Goal: Task Accomplishment & Management: Manage account settings

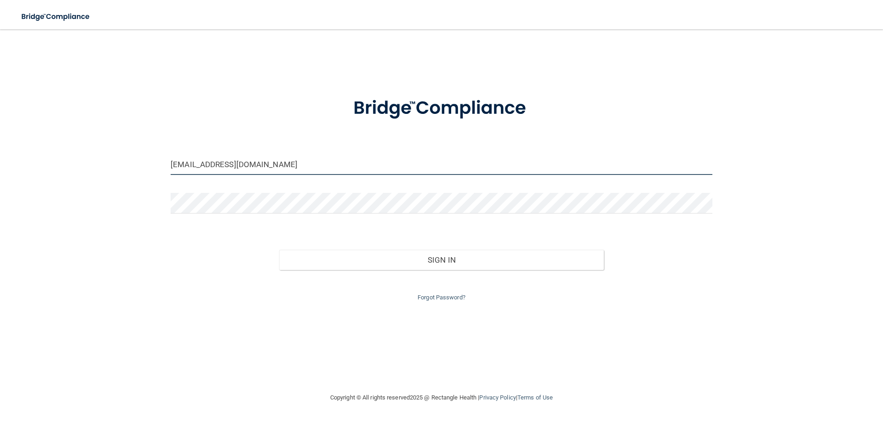
click at [222, 169] on input "[EMAIL_ADDRESS][DOMAIN_NAME]" at bounding box center [441, 164] width 541 height 21
type input "[EMAIL_ADDRESS][DOMAIN_NAME]"
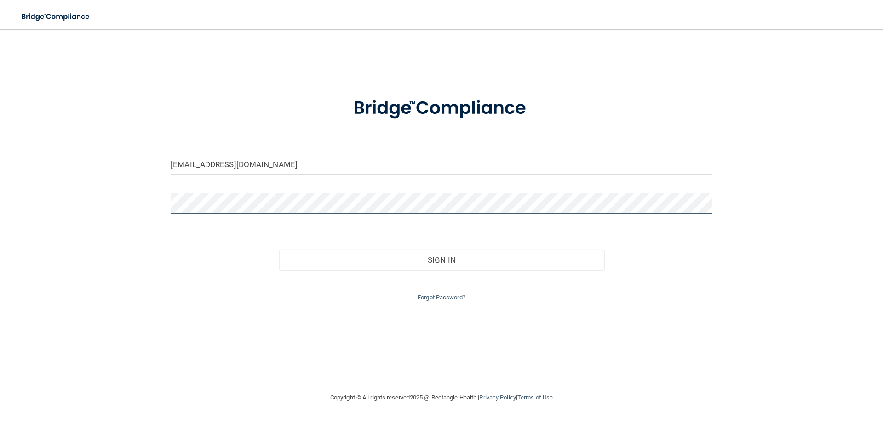
click at [279, 250] on button "Sign In" at bounding box center [441, 260] width 325 height 20
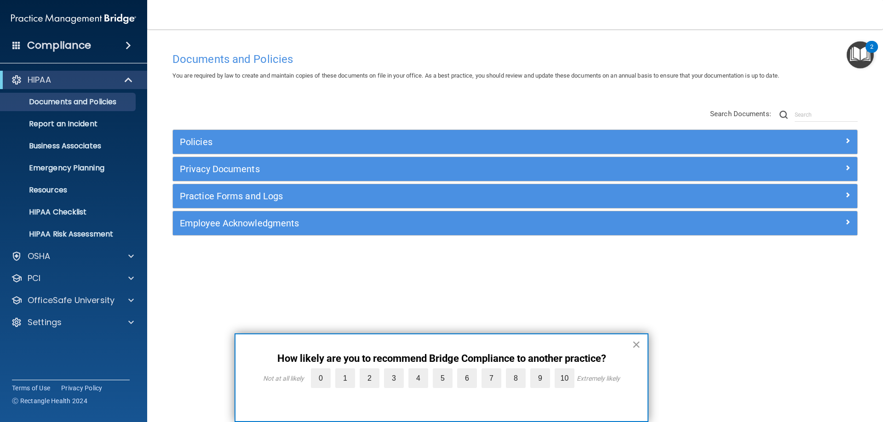
click at [636, 343] on button "×" at bounding box center [636, 344] width 9 height 15
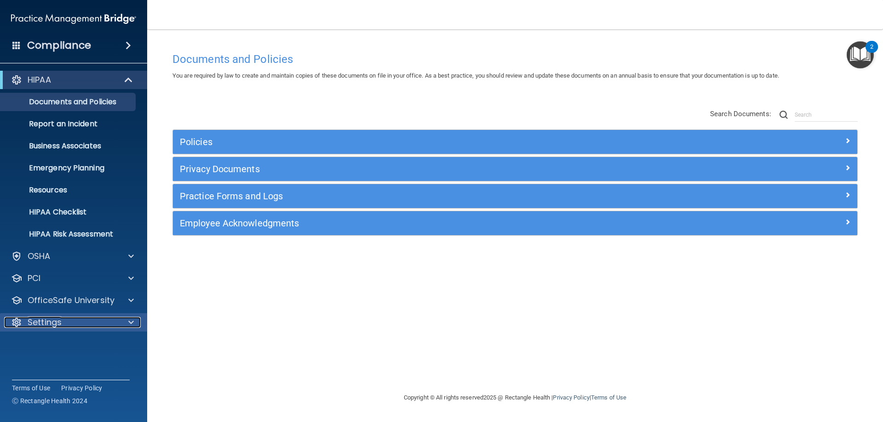
click at [79, 319] on div "Settings" at bounding box center [61, 322] width 114 height 11
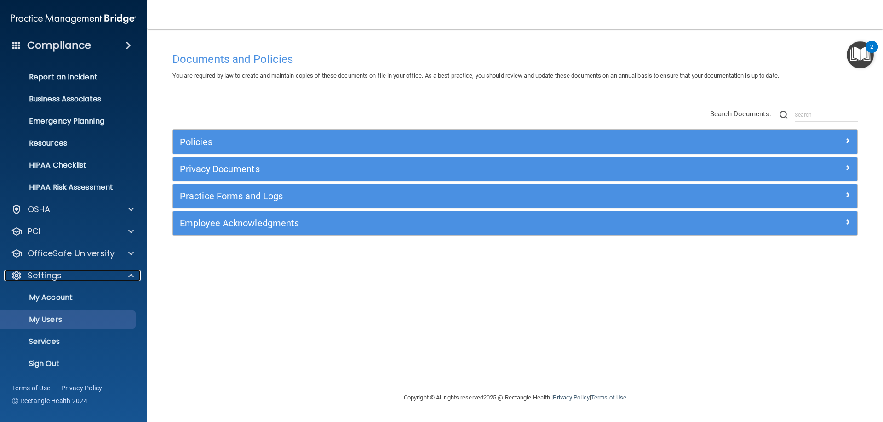
scroll to position [47, 0]
click at [53, 319] on p "My Users" at bounding box center [68, 319] width 125 height 9
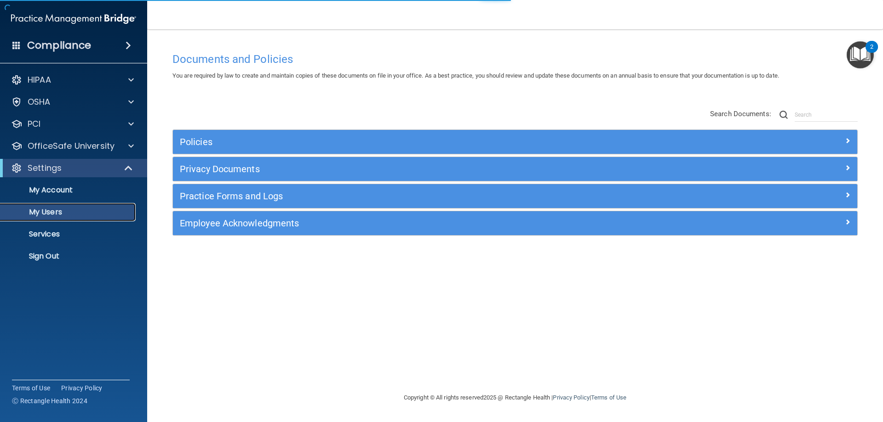
select select "20"
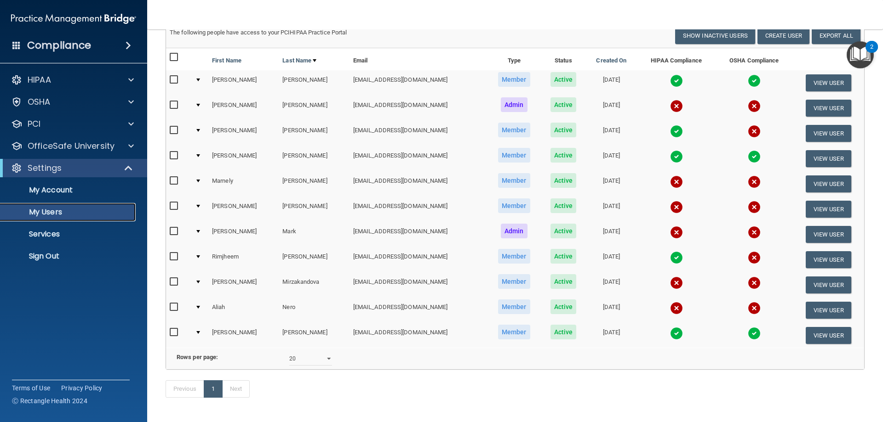
scroll to position [92, 0]
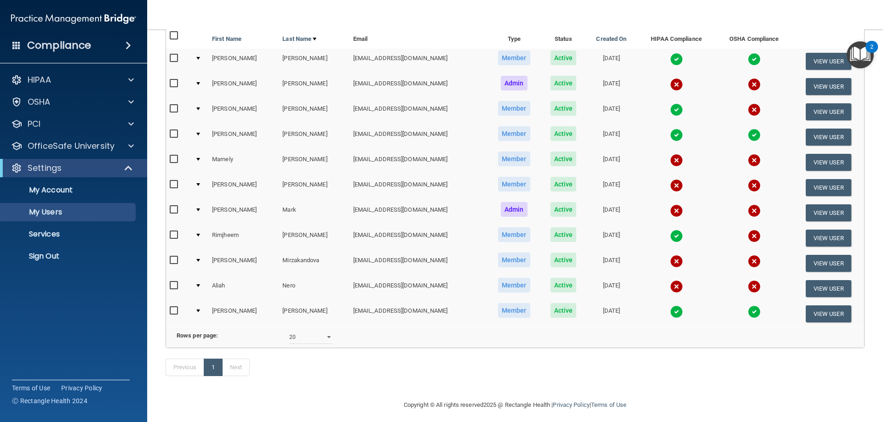
click at [747, 235] on img at bounding box center [753, 236] width 13 height 13
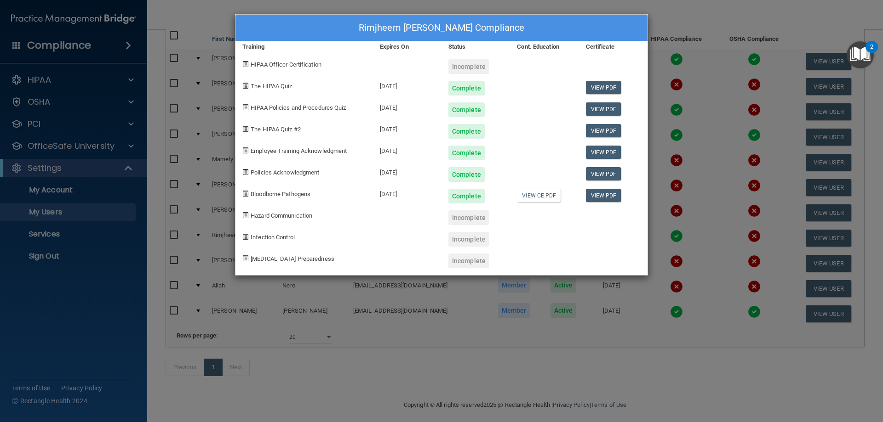
click at [678, 15] on div "Rimjheem [PERSON_NAME] Compliance Training Expires On Status Cont. Education Ce…" at bounding box center [441, 211] width 883 height 422
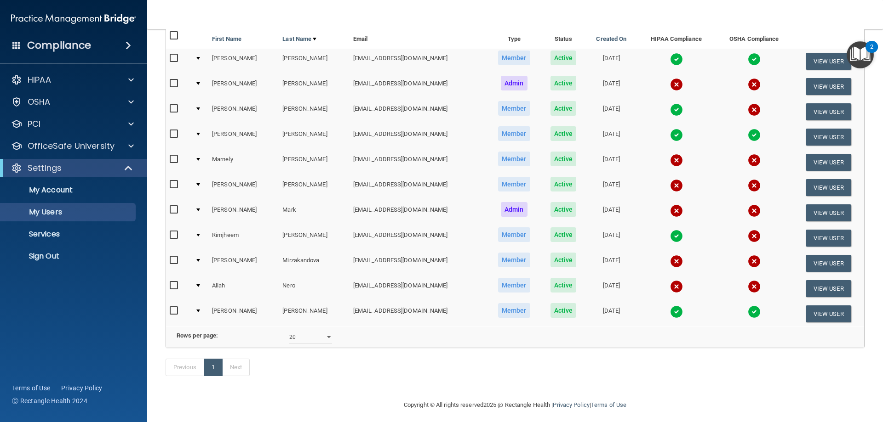
scroll to position [111, 0]
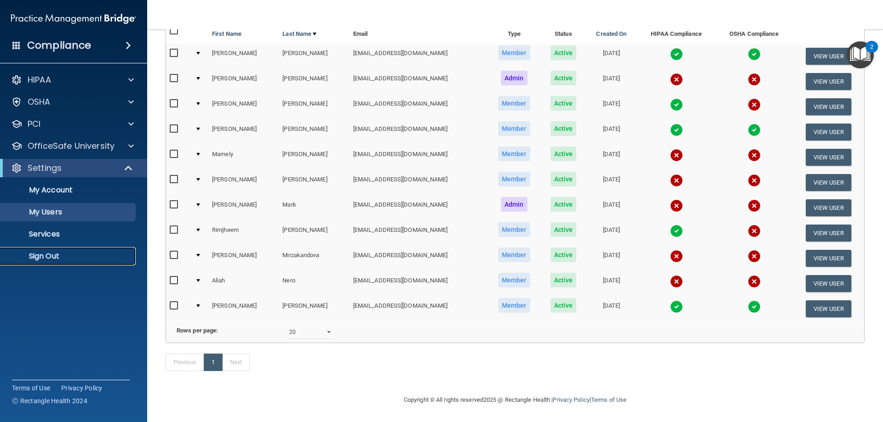
click at [41, 249] on link "Sign Out" at bounding box center [63, 256] width 145 height 18
